Goal: Find specific page/section: Find specific page/section

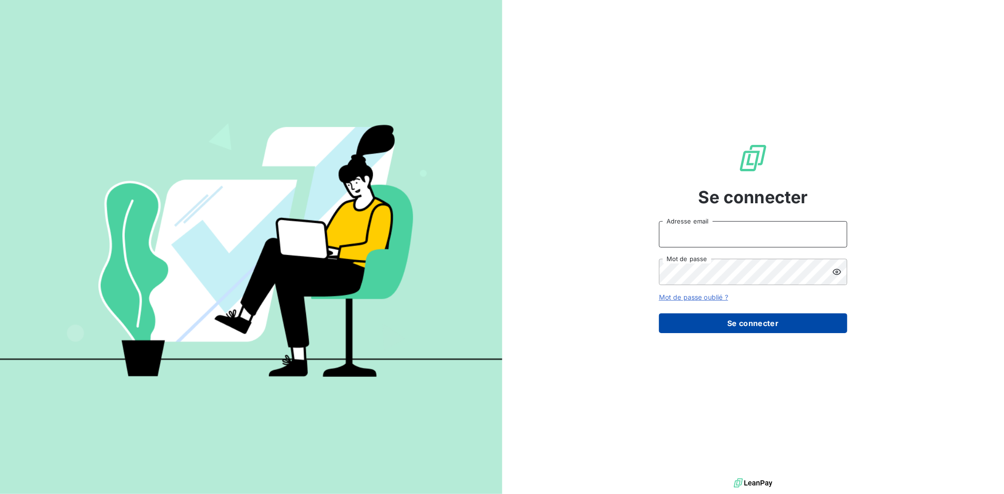
type input "[EMAIL_ADDRESS][DOMAIN_NAME]"
click at [747, 317] on button "Se connecter" at bounding box center [753, 324] width 188 height 20
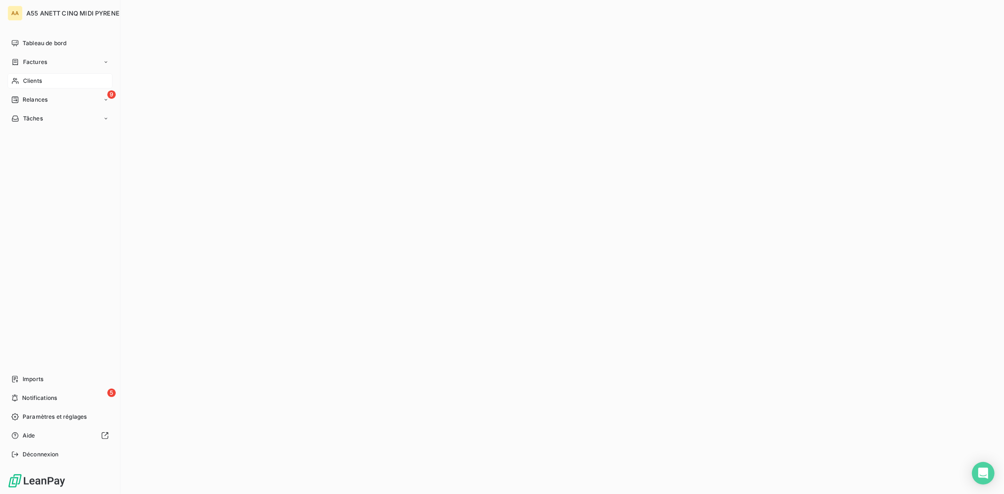
click at [21, 78] on div "Clients" at bounding box center [60, 80] width 105 height 15
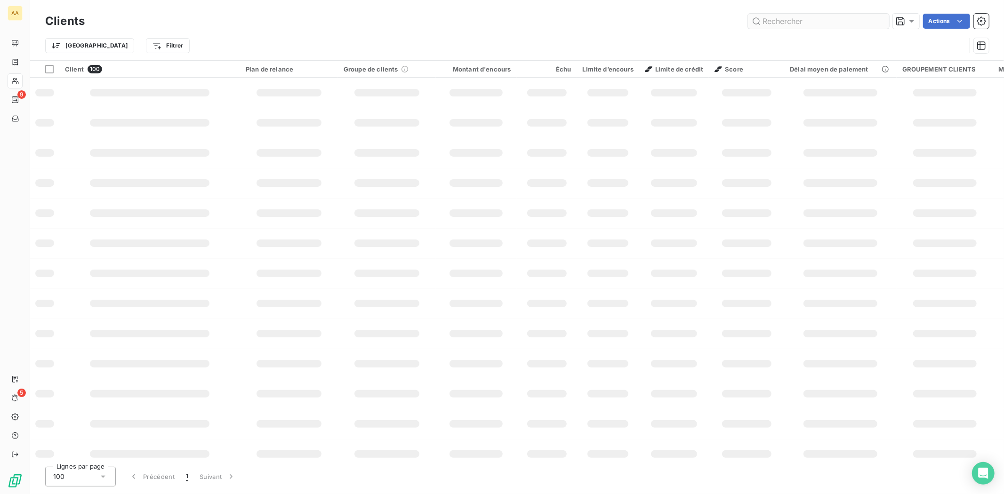
drag, startPoint x: 771, startPoint y: 23, endPoint x: 771, endPoint y: 17, distance: 5.2
click at [771, 23] on input "text" at bounding box center [818, 21] width 141 height 15
type input "1199"
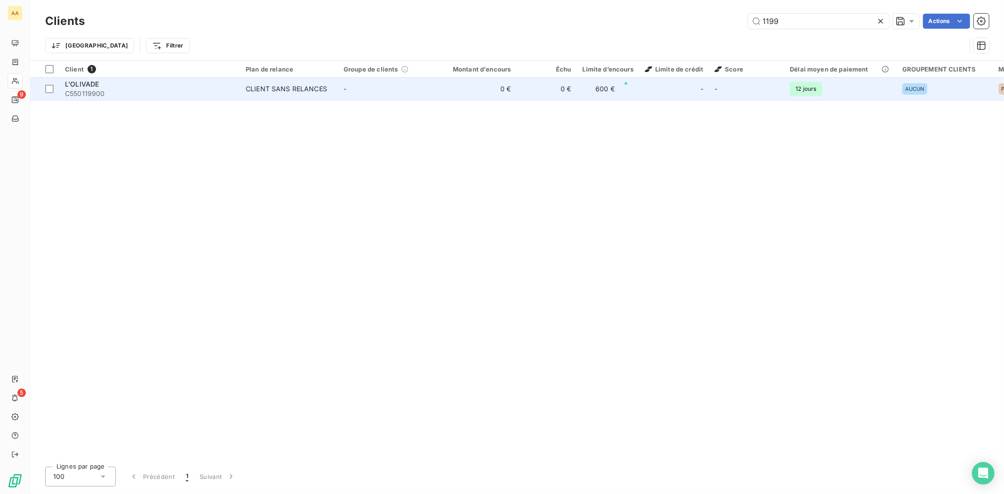
click at [298, 89] on div "CLIENT SANS RELANCES" at bounding box center [286, 88] width 81 height 9
